Goal: Task Accomplishment & Management: Use online tool/utility

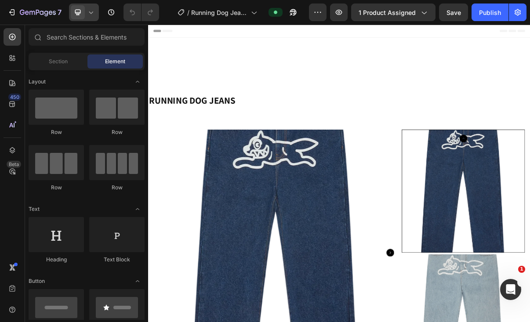
click at [84, 10] on span at bounding box center [78, 12] width 14 height 14
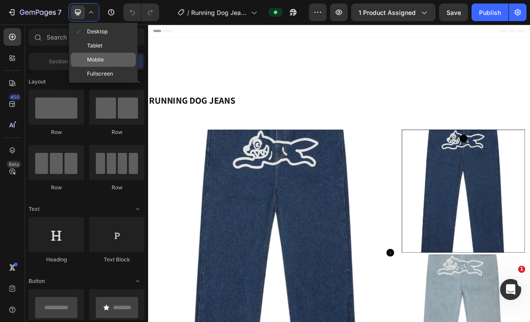
click at [102, 57] on span "Mobile" at bounding box center [95, 59] width 17 height 9
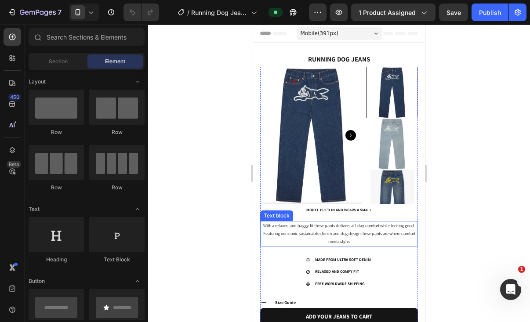
scroll to position [3, 0]
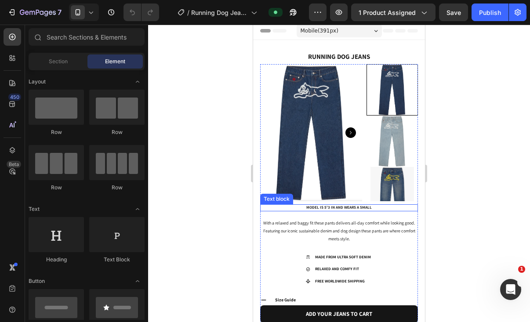
click at [329, 206] on p "MODEL IS 5'3 IN AND WEARS A SMALL" at bounding box center [339, 207] width 156 height 5
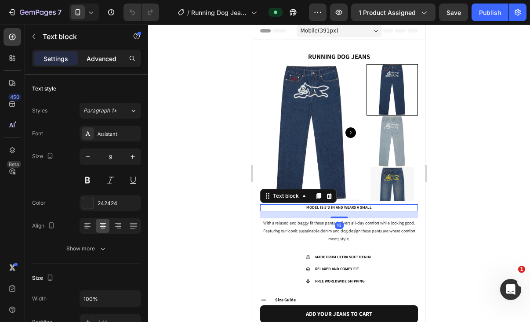
click at [105, 55] on p "Advanced" at bounding box center [102, 58] width 30 height 9
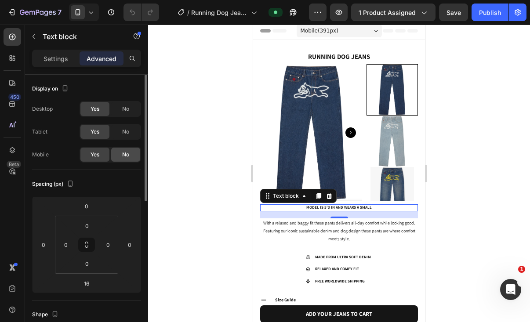
click at [126, 154] on span "No" at bounding box center [125, 155] width 7 height 8
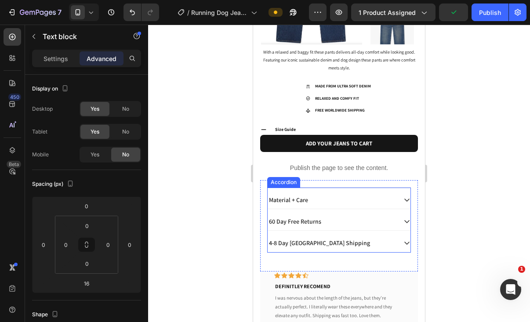
scroll to position [452, 0]
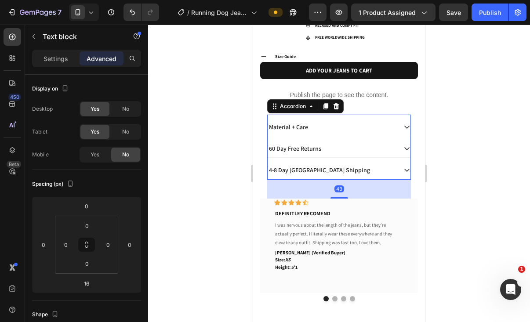
click at [307, 170] on p "4-8 Day [GEOGRAPHIC_DATA] Shipping" at bounding box center [319, 170] width 101 height 8
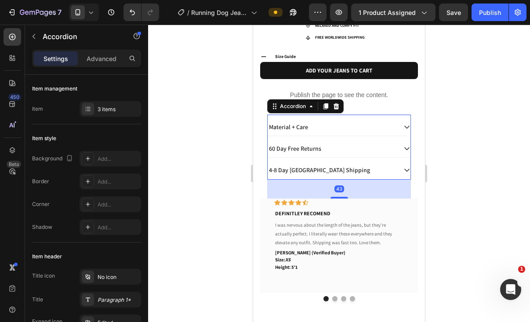
click at [399, 173] on div "4-8 Day [GEOGRAPHIC_DATA] Shipping" at bounding box center [339, 170] width 143 height 18
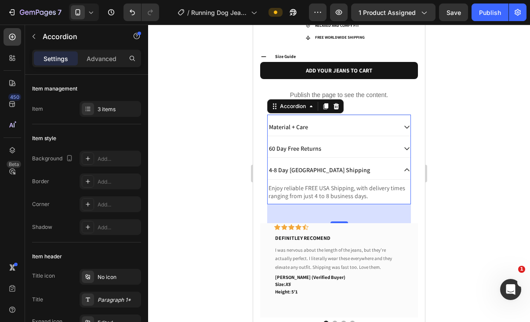
click at [312, 172] on p "4-8 Day [GEOGRAPHIC_DATA] Shipping" at bounding box center [319, 170] width 101 height 8
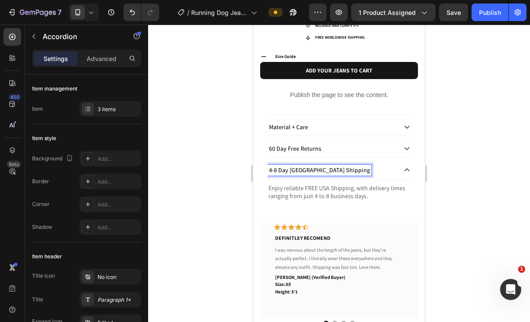
click at [300, 171] on p "4-8 Day [GEOGRAPHIC_DATA] Shipping" at bounding box center [319, 170] width 101 height 8
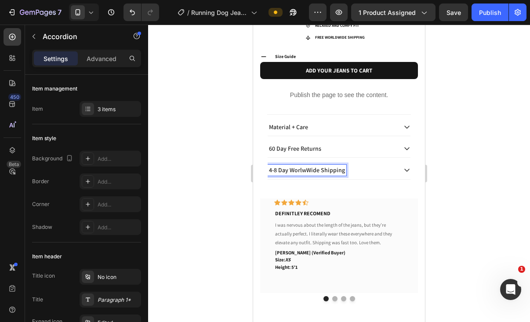
click at [304, 170] on p "4-8 Day WorlwWide Shipping" at bounding box center [307, 170] width 76 height 8
click at [407, 167] on icon at bounding box center [406, 170] width 7 height 7
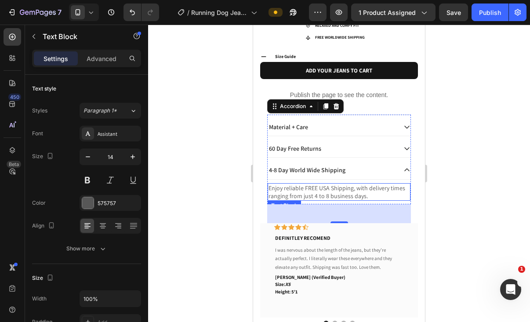
click at [327, 188] on p "Enjoy reliable FREE USA Shipping, with delivery times ranging from just 4 to 8 …" at bounding box center [339, 192] width 141 height 16
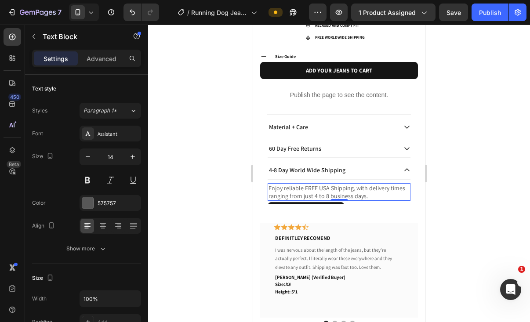
click at [330, 188] on p "Enjoy reliable FREE USA Shipping, with delivery times ranging from just 4 to 8 …" at bounding box center [339, 192] width 141 height 16
click at [329, 188] on p "Enjoy reliable FREE USA Shipping, with delivery times ranging from just 4 to 8 …" at bounding box center [339, 192] width 141 height 16
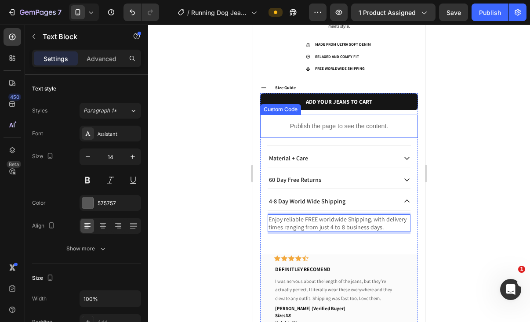
scroll to position [511, 0]
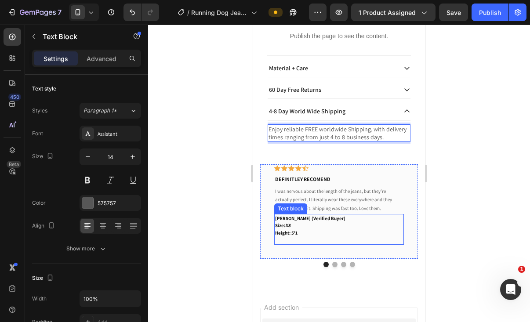
click at [298, 232] on p "Height: 5'1" at bounding box center [339, 232] width 128 height 7
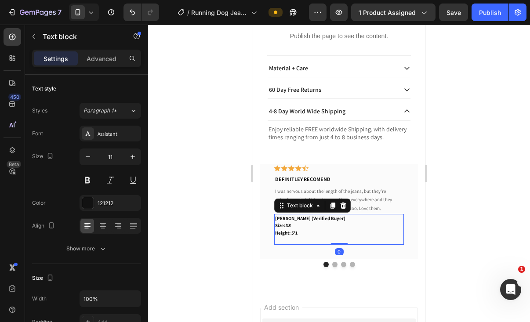
click at [293, 236] on p "Height: 5'1" at bounding box center [339, 232] width 128 height 7
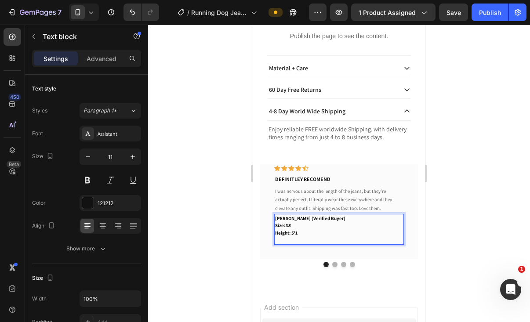
click at [298, 233] on p "Height: 5'1" at bounding box center [339, 232] width 128 height 7
click at [481, 3] on div "7 Version history / Running Dog Jeans Preview 1 product assigned Save Publish" at bounding box center [265, 12] width 530 height 25
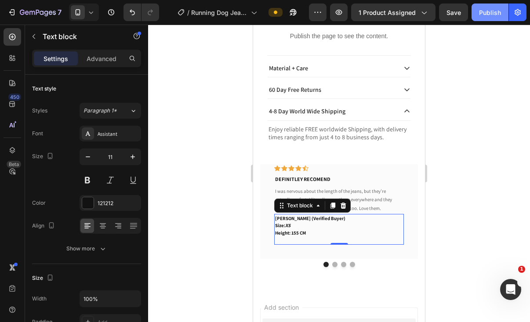
click at [481, 11] on div "Publish" at bounding box center [490, 12] width 22 height 9
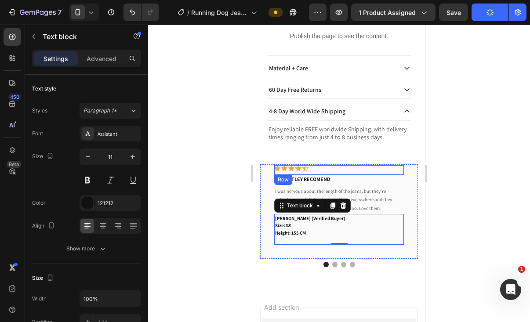
scroll to position [411, 0]
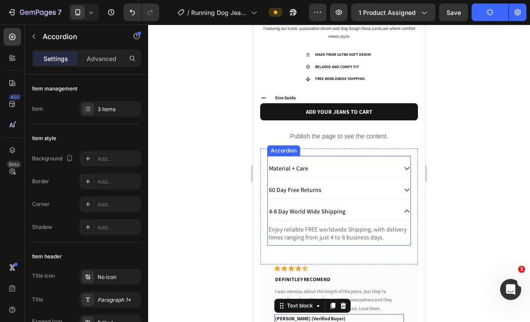
click at [405, 209] on icon at bounding box center [406, 211] width 7 height 7
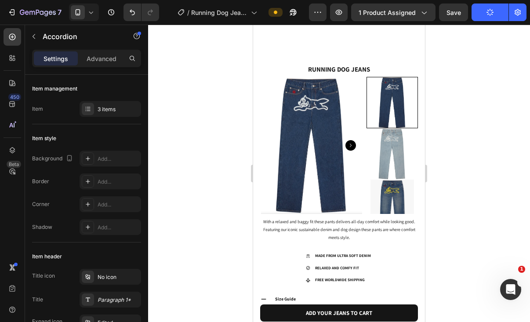
scroll to position [188, 0]
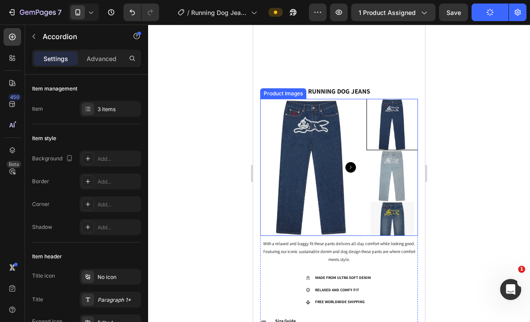
click at [381, 171] on img at bounding box center [392, 175] width 51 height 51
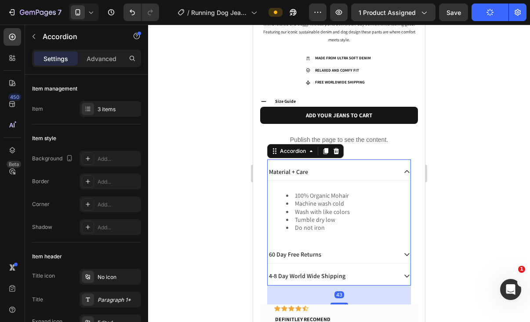
click at [403, 170] on div "Material + Care" at bounding box center [339, 172] width 143 height 18
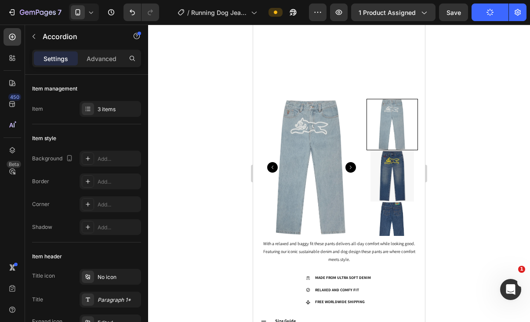
scroll to position [309, 0]
